Goal: Task Accomplishment & Management: Use online tool/utility

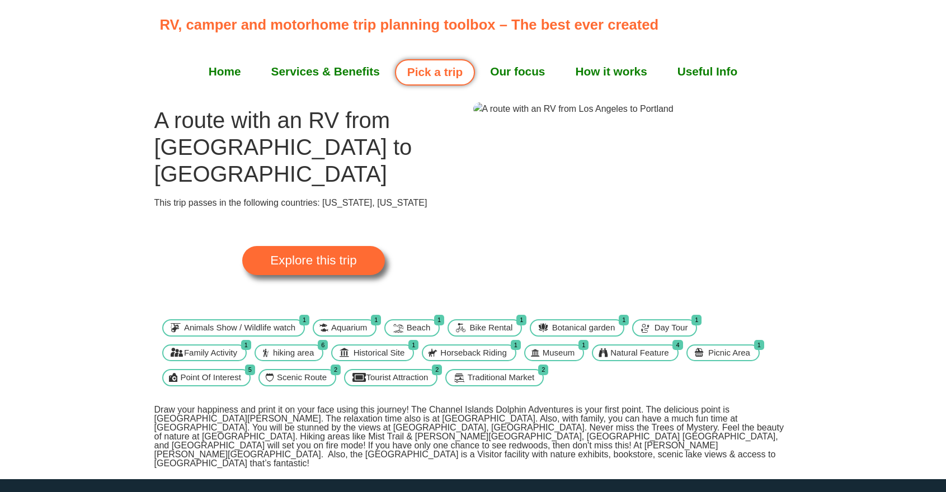
click at [312, 254] on span "Explore this trip" at bounding box center [313, 260] width 86 height 12
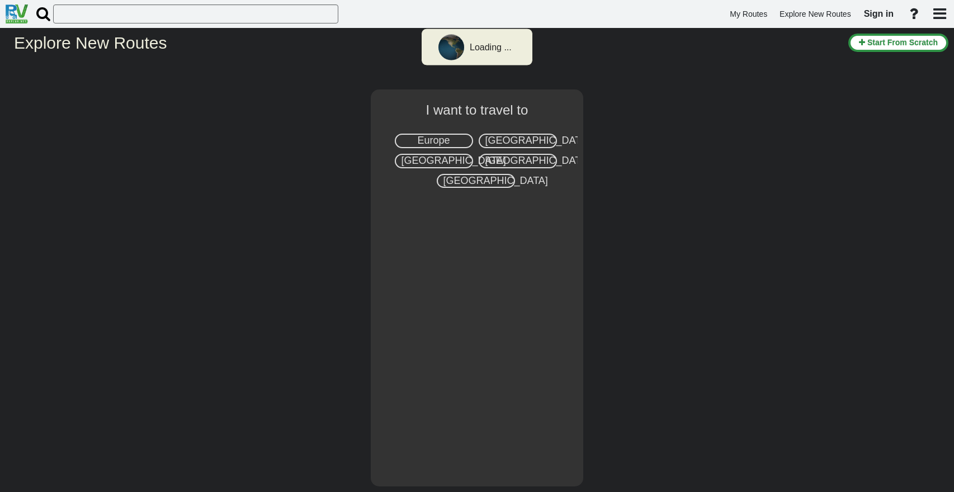
select select "number:2"
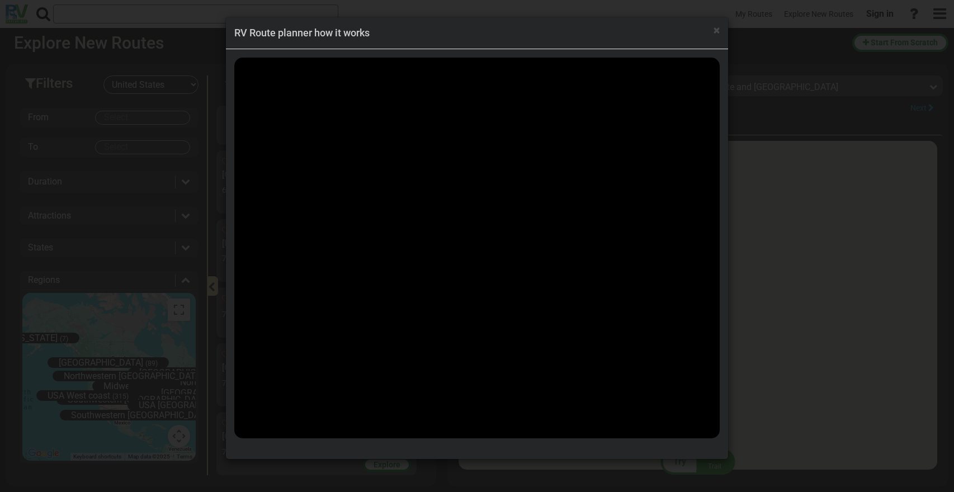
scroll to position [11059, 0]
click at [711, 30] on h4 "RV Route planner how it works" at bounding box center [476, 33] width 485 height 15
click at [714, 29] on span "×" at bounding box center [717, 29] width 6 height 13
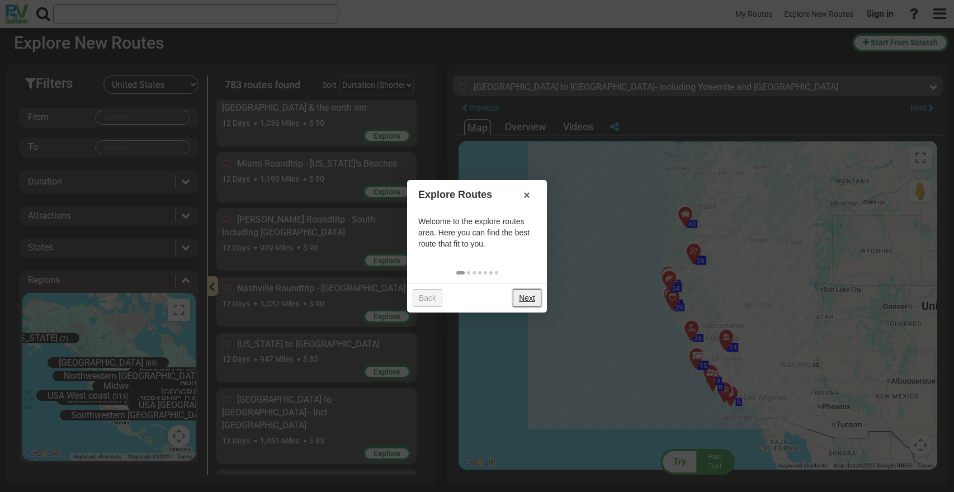
click at [534, 295] on link "Next" at bounding box center [527, 298] width 29 height 18
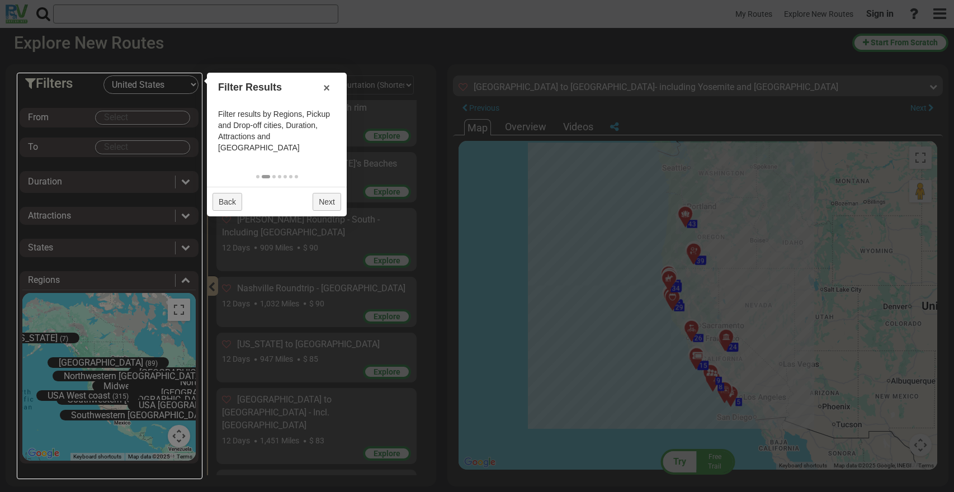
click at [680, 454] on div at bounding box center [477, 246] width 954 height 492
click at [327, 86] on link "×" at bounding box center [327, 87] width 18 height 19
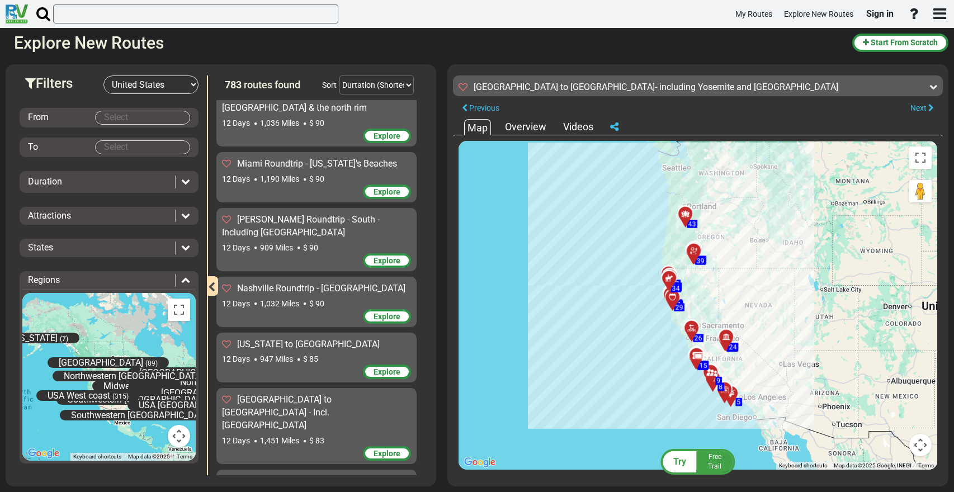
click at [682, 459] on span "Try" at bounding box center [679, 461] width 13 height 11
